Goal: Information Seeking & Learning: Learn about a topic

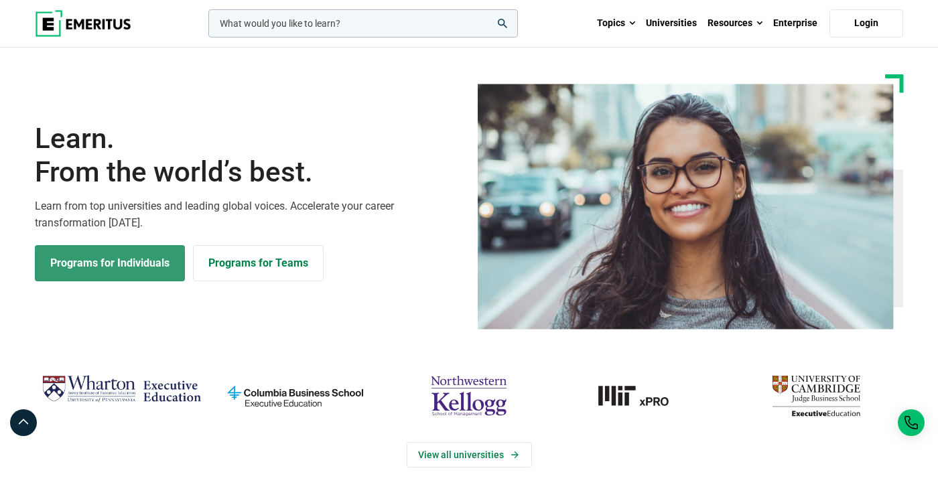
click at [117, 262] on link "Programs for Individuals" at bounding box center [110, 263] width 150 height 36
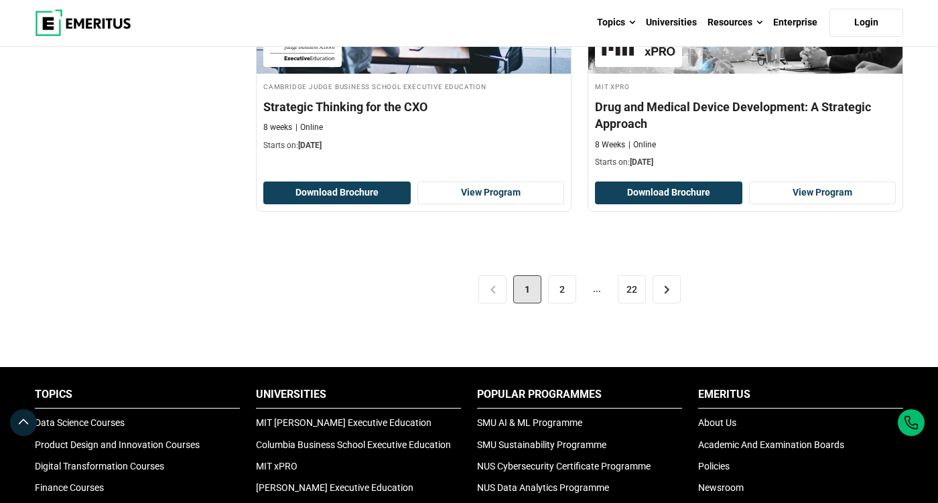
scroll to position [2860, 0]
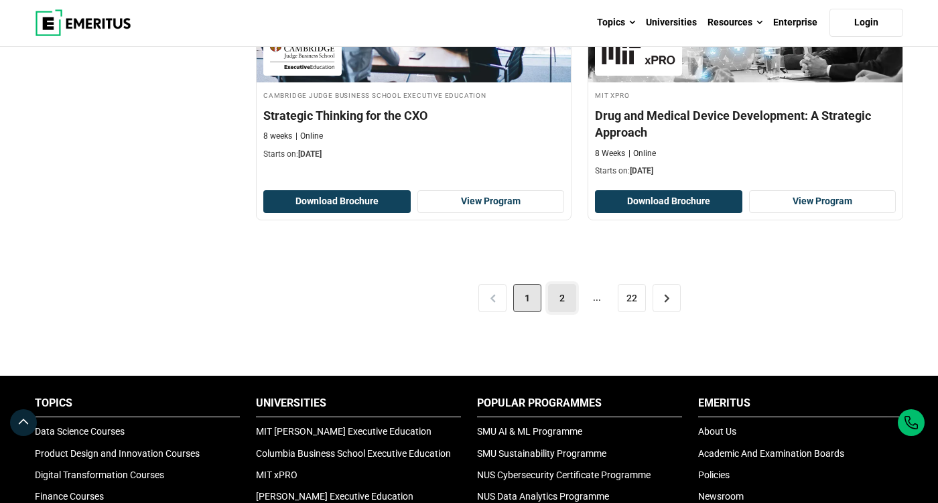
click at [563, 305] on link "2" at bounding box center [562, 298] width 28 height 28
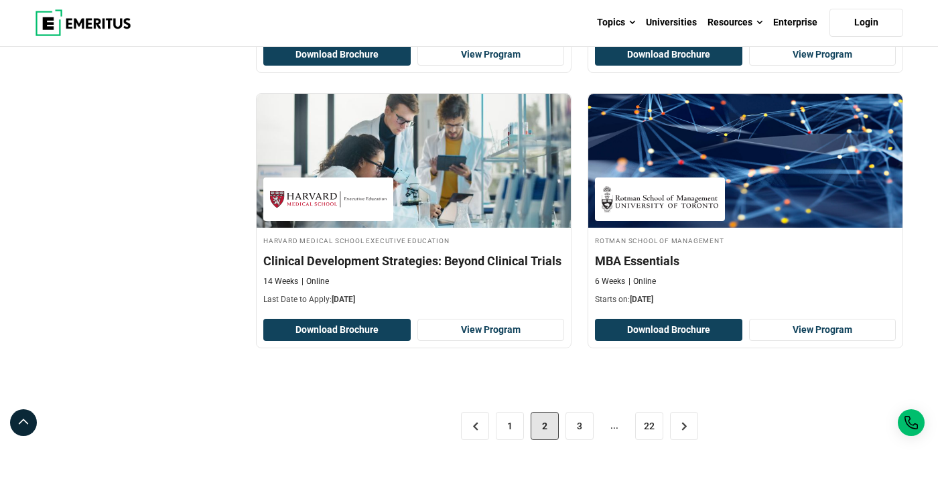
scroll to position [2716, 0]
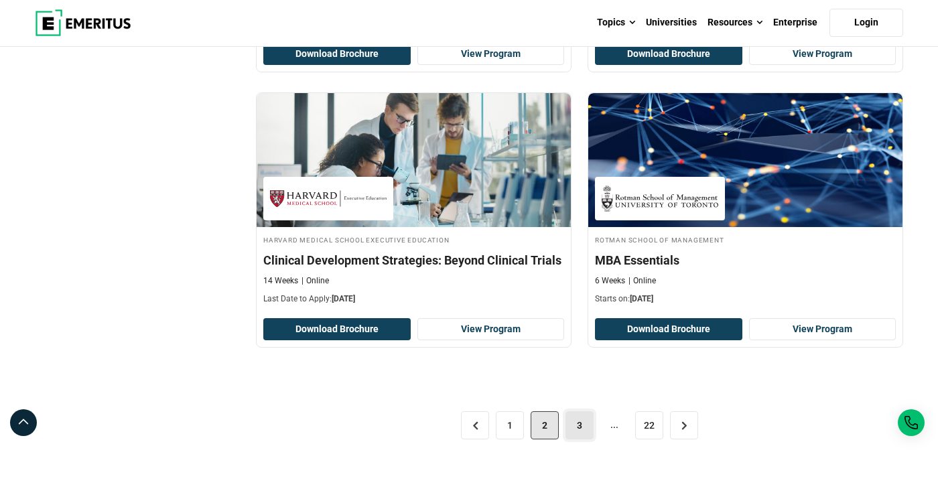
click at [575, 429] on link "3" at bounding box center [579, 425] width 28 height 28
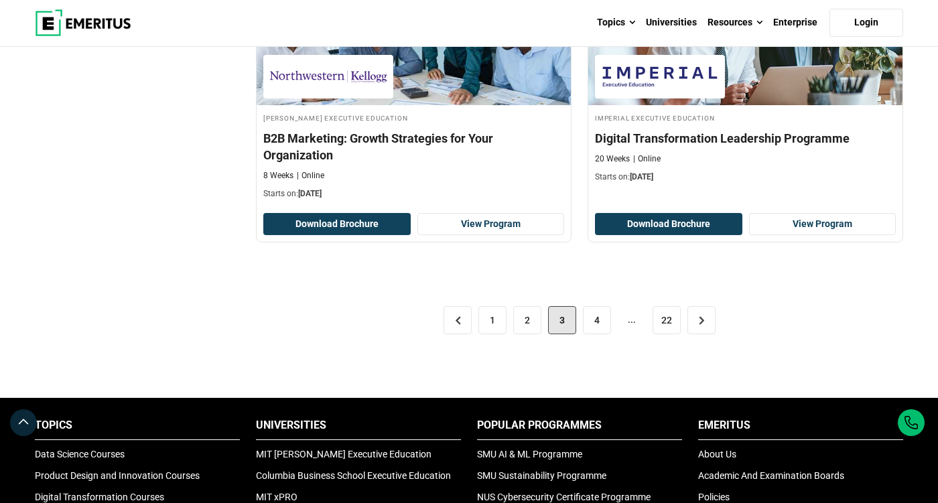
scroll to position [2996, 0]
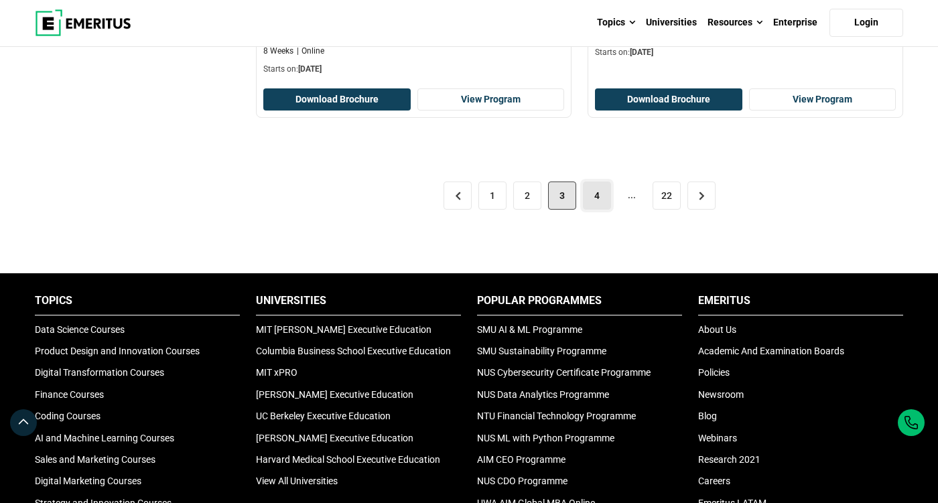
click at [595, 206] on link "4" at bounding box center [597, 195] width 28 height 28
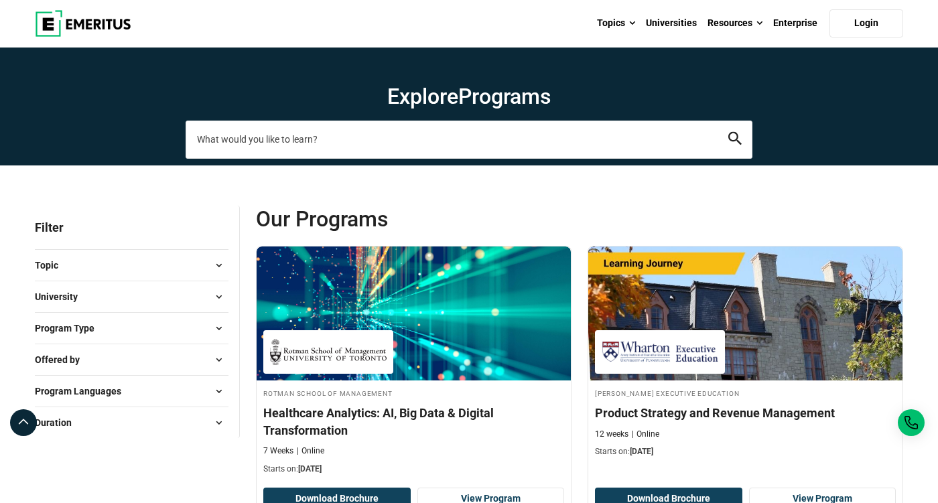
click at [268, 140] on input "search-page" at bounding box center [469, 140] width 567 height 38
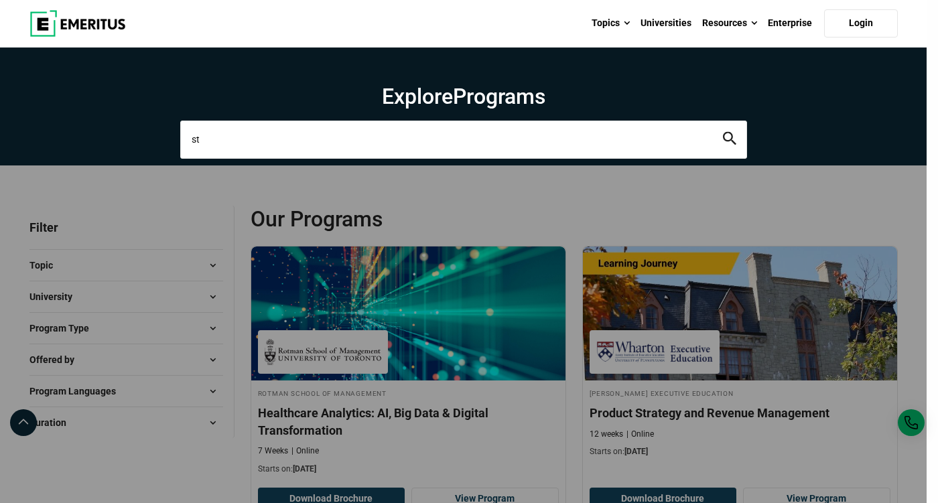
type input "s"
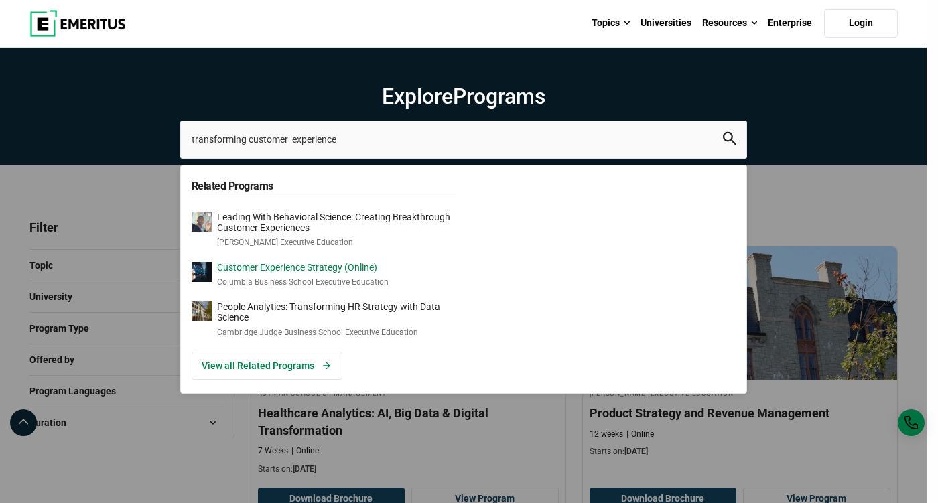
click at [238, 269] on p "Customer Experience Strategy (Online)" at bounding box center [302, 267] width 171 height 11
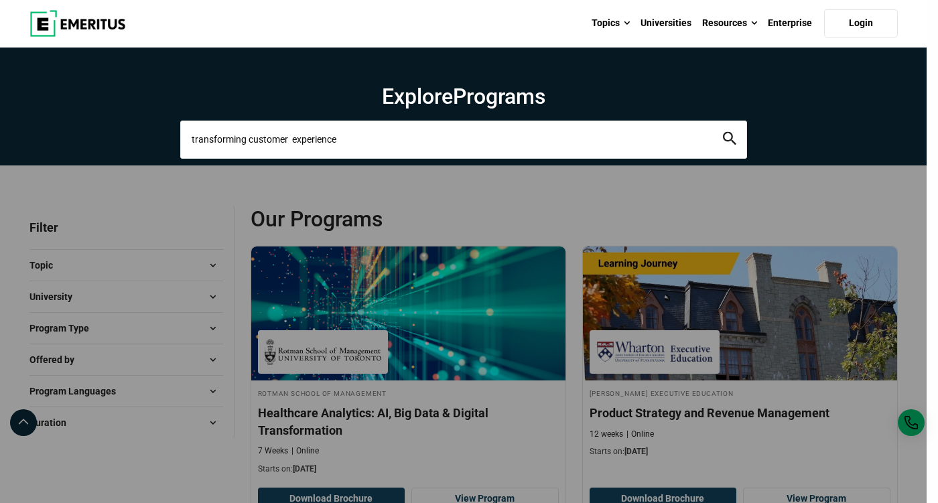
click at [293, 138] on input "transforming customer experience" at bounding box center [463, 140] width 567 height 38
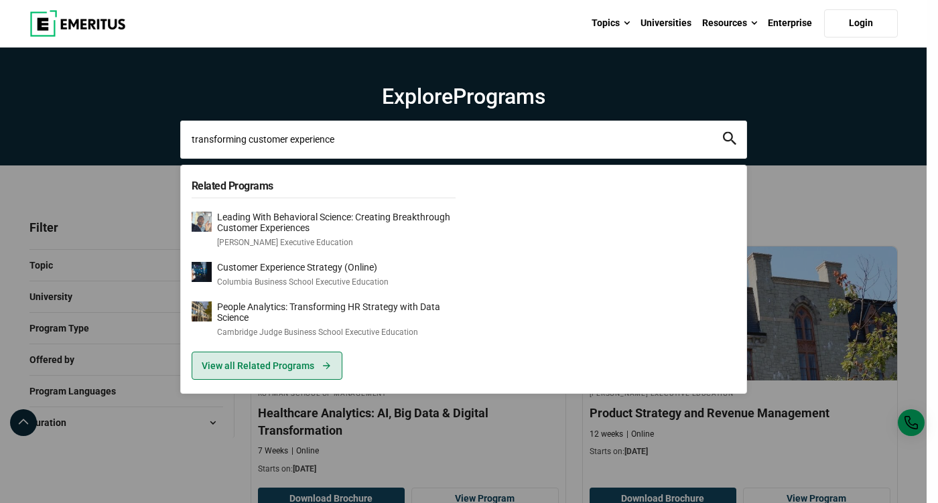
type input "transforming customer experience"
click at [290, 360] on link "View all Related Programs" at bounding box center [267, 366] width 151 height 28
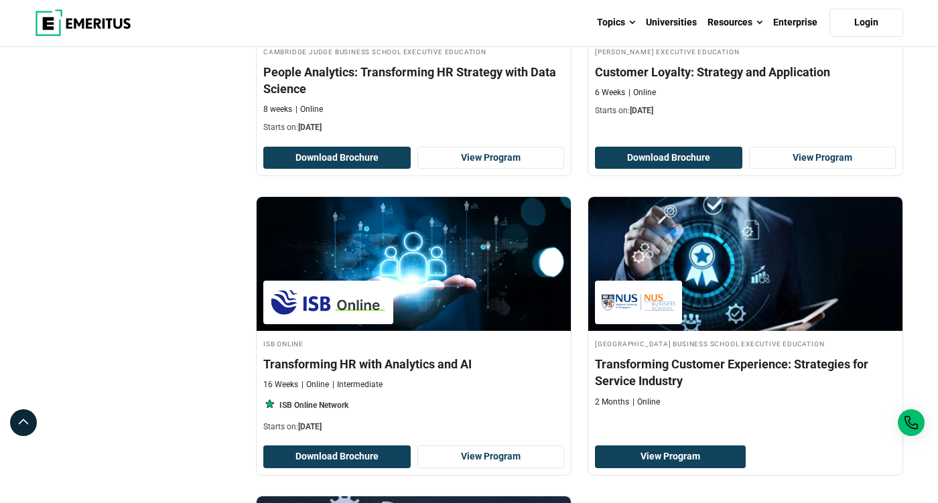
scroll to position [666, 0]
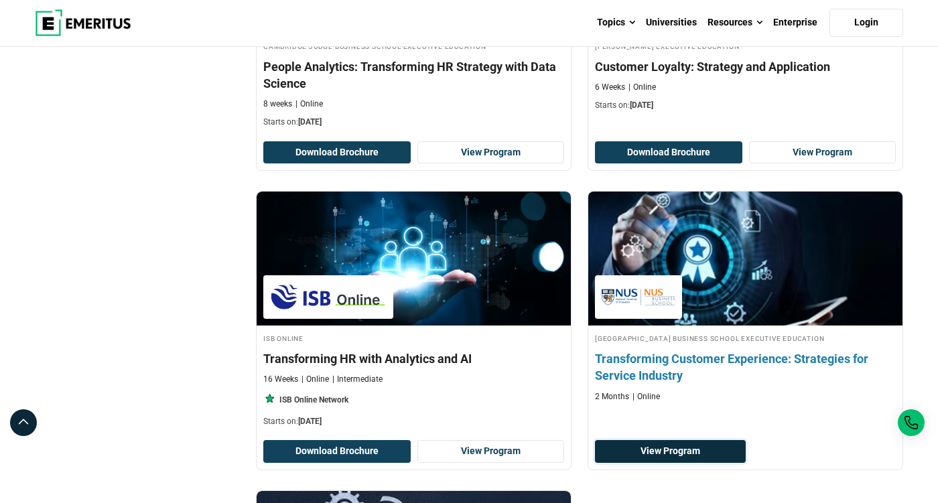
click at [656, 451] on link "View Program" at bounding box center [670, 451] width 151 height 23
